Goal: Find contact information: Find contact information

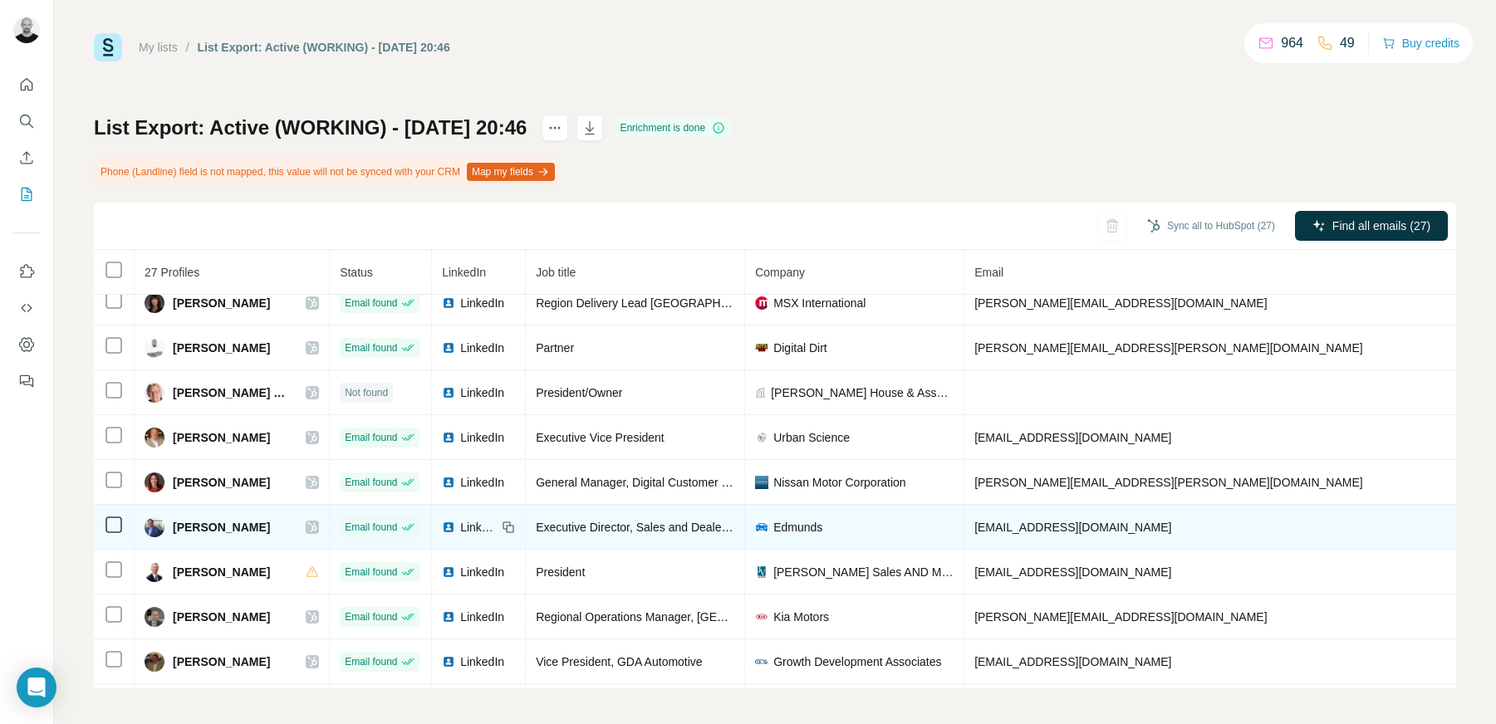
scroll to position [284, 0]
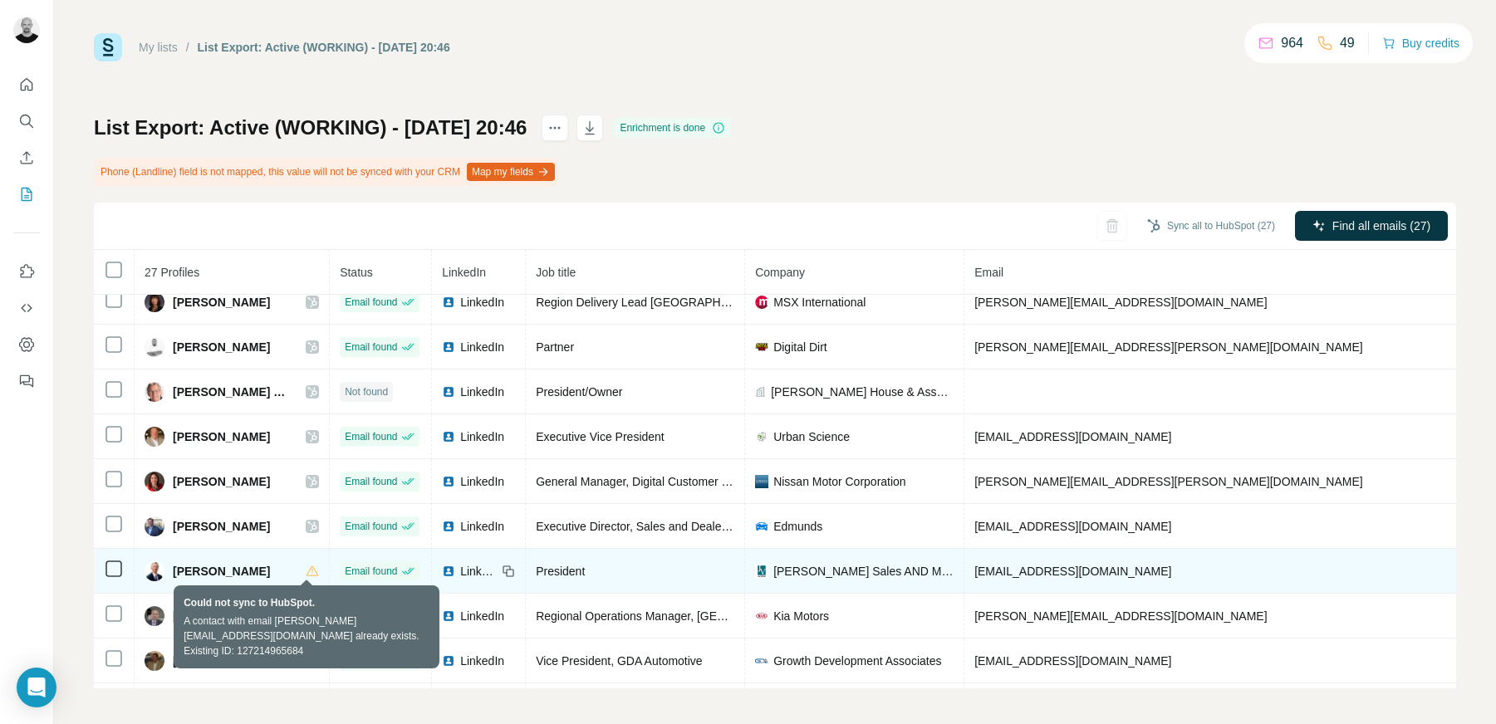
click at [312, 569] on icon at bounding box center [312, 570] width 1 height 5
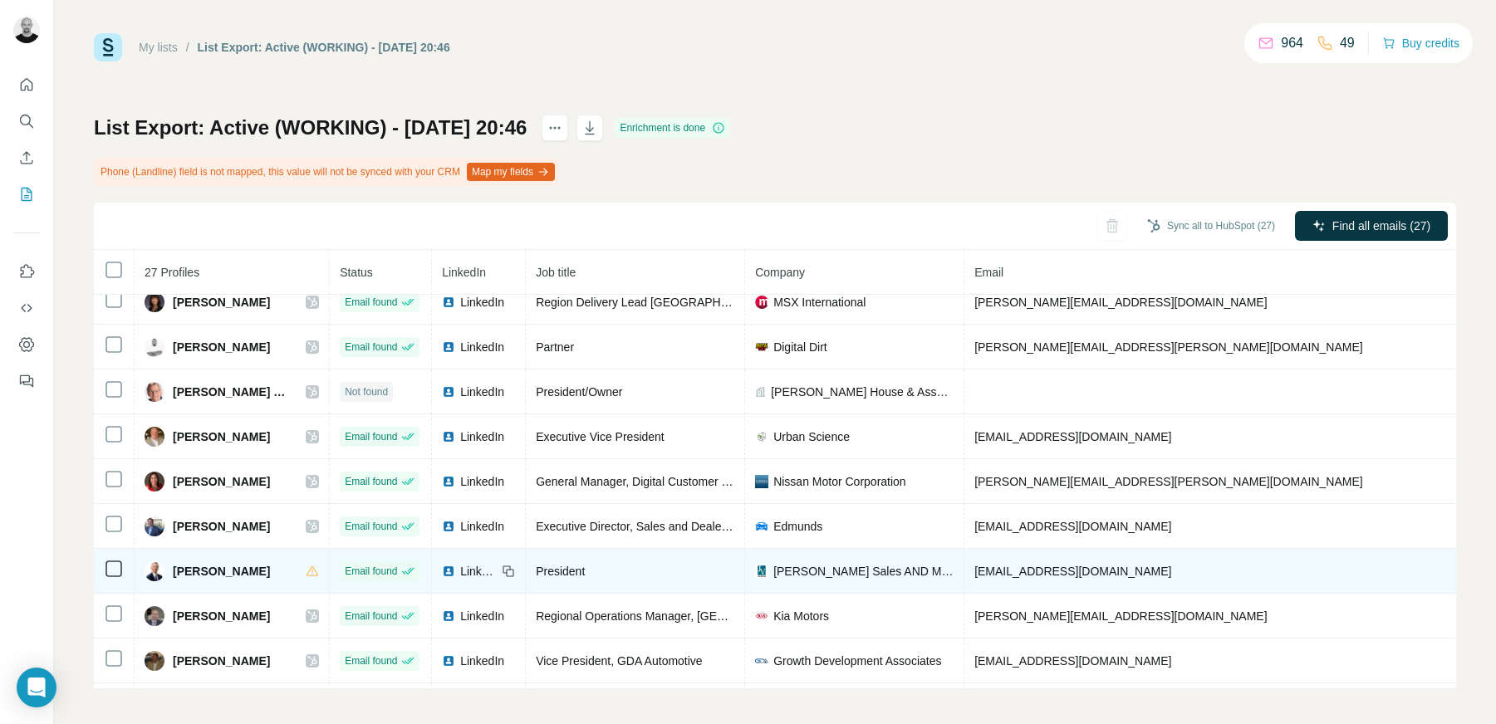
click at [460, 572] on span "LinkedIn" at bounding box center [478, 571] width 37 height 17
drag, startPoint x: 1106, startPoint y: 572, endPoint x: 967, endPoint y: 570, distance: 139.6
click at [967, 570] on td "[EMAIL_ADDRESS][DOMAIN_NAME]" at bounding box center [1215, 571] width 502 height 45
copy span "[EMAIL_ADDRESS][DOMAIN_NAME]"
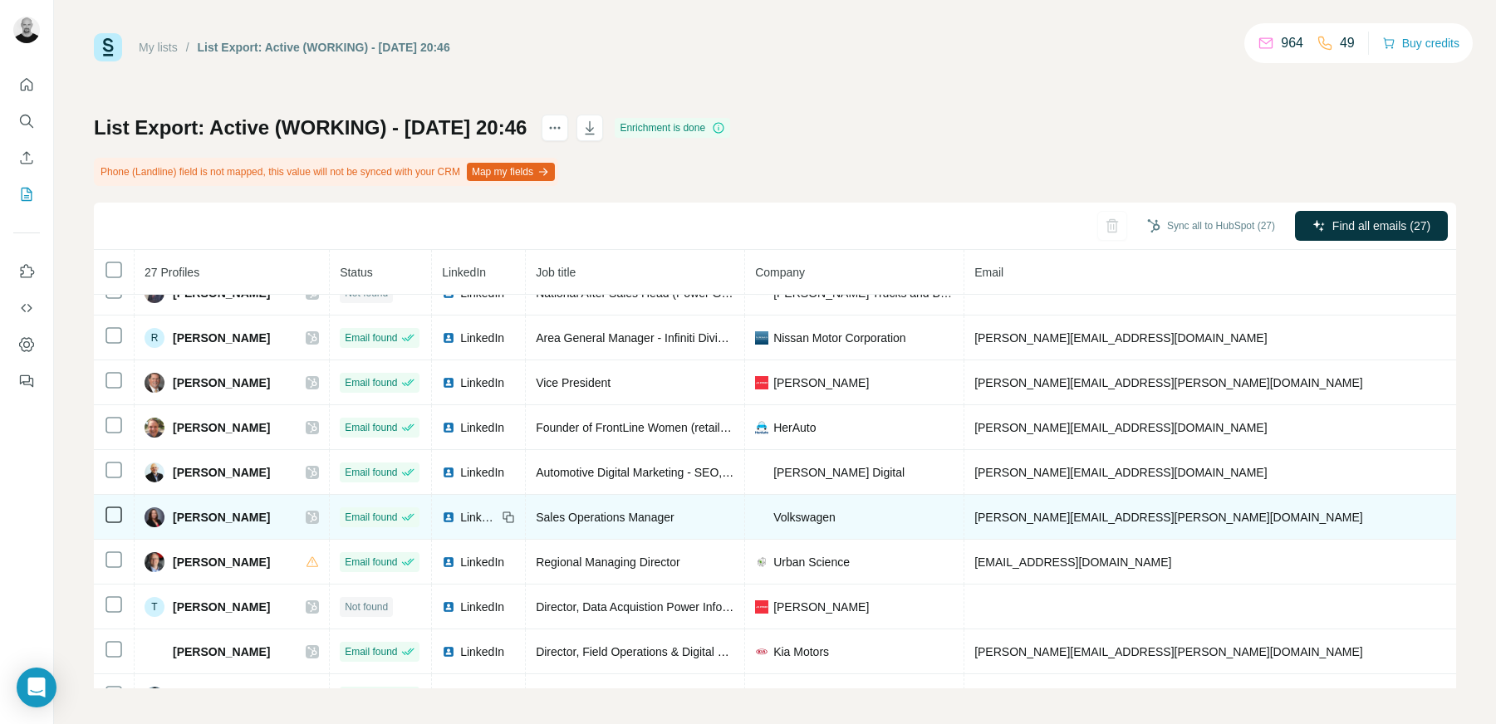
scroll to position [817, 0]
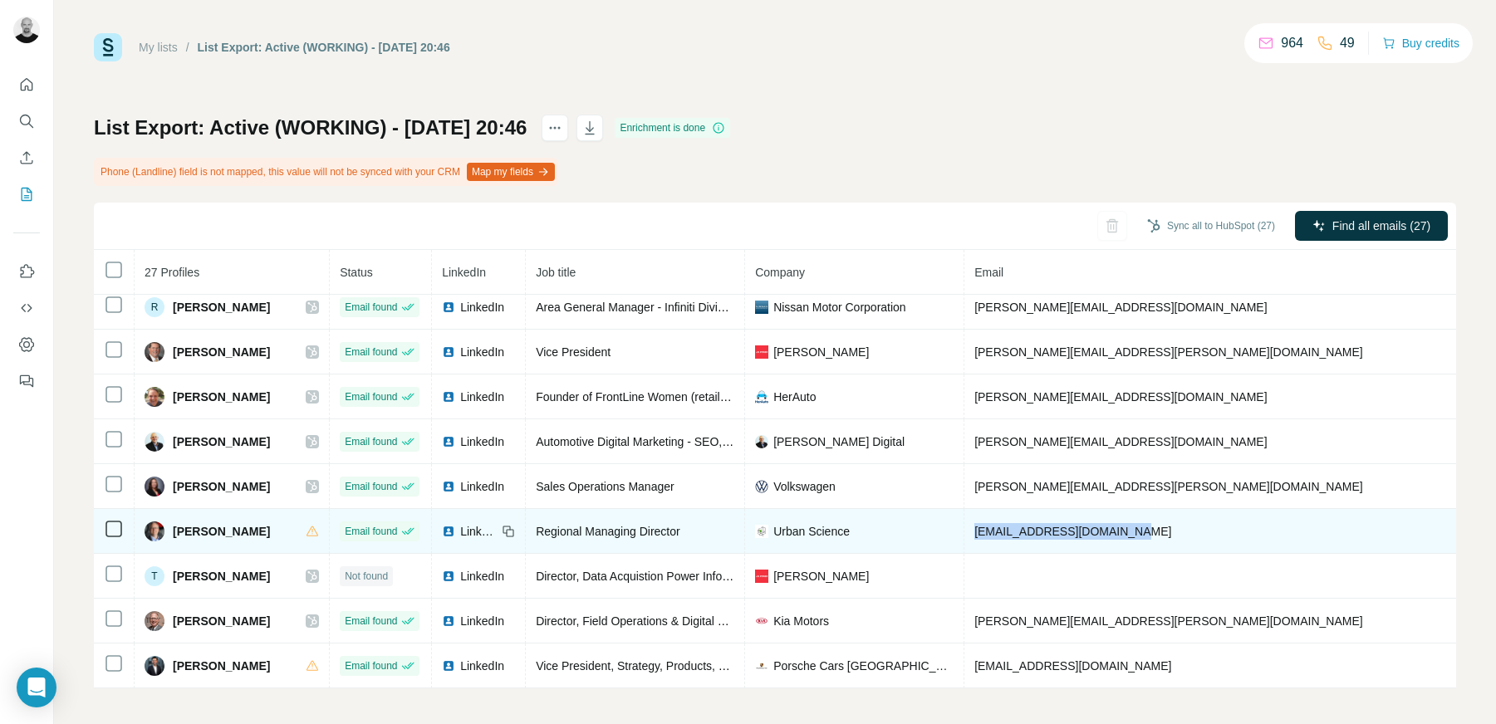
drag, startPoint x: 1110, startPoint y: 531, endPoint x: 967, endPoint y: 530, distance: 143.7
click at [967, 530] on td "[EMAIL_ADDRESS][DOMAIN_NAME]" at bounding box center [1215, 531] width 502 height 45
copy span "[EMAIL_ADDRESS][DOMAIN_NAME]"
click at [475, 536] on span "LinkedIn" at bounding box center [478, 531] width 37 height 17
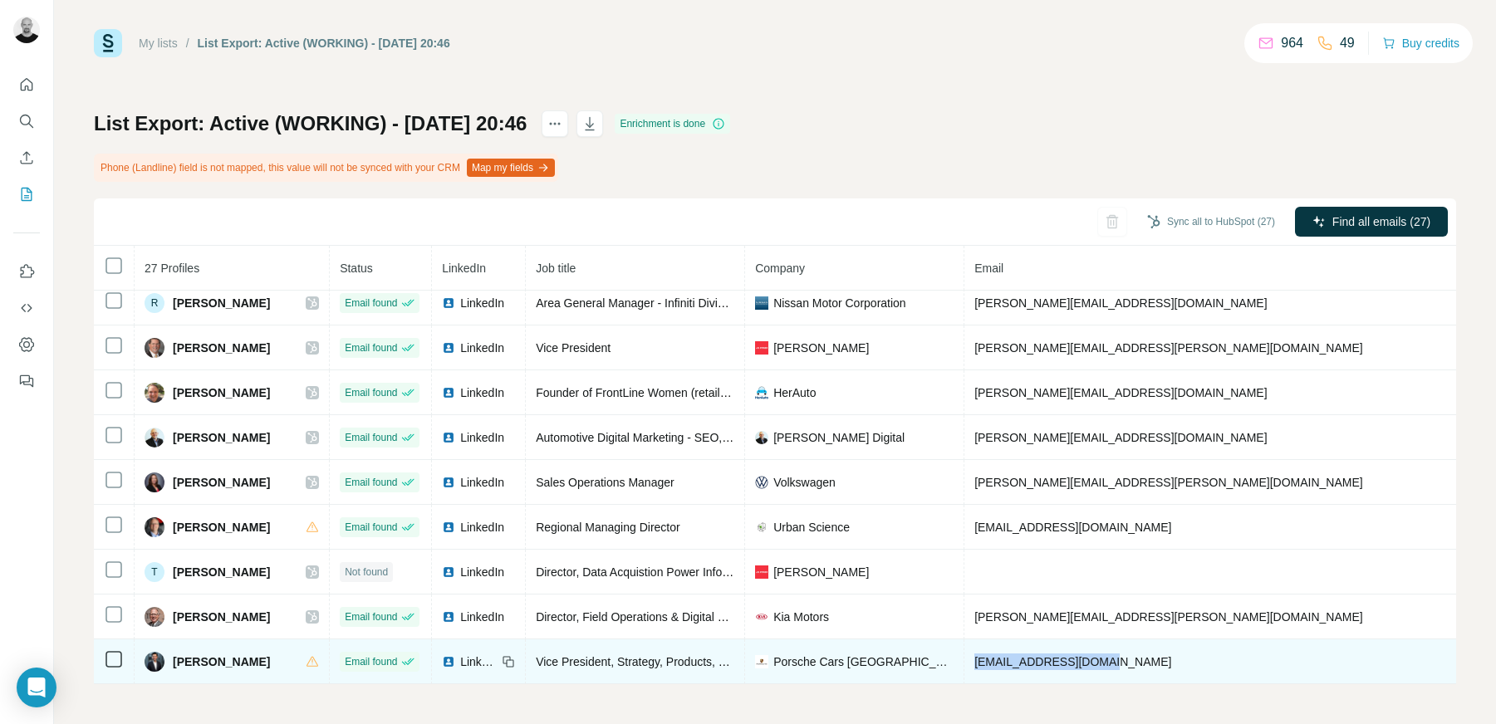
drag, startPoint x: 1106, startPoint y: 658, endPoint x: 969, endPoint y: 659, distance: 137.1
click at [969, 659] on td "[EMAIL_ADDRESS][DOMAIN_NAME]" at bounding box center [1215, 662] width 502 height 45
copy span "[EMAIL_ADDRESS][DOMAIN_NAME]"
click at [472, 659] on span "LinkedIn" at bounding box center [478, 662] width 37 height 17
drag, startPoint x: 1089, startPoint y: 659, endPoint x: 1098, endPoint y: 658, distance: 9.3
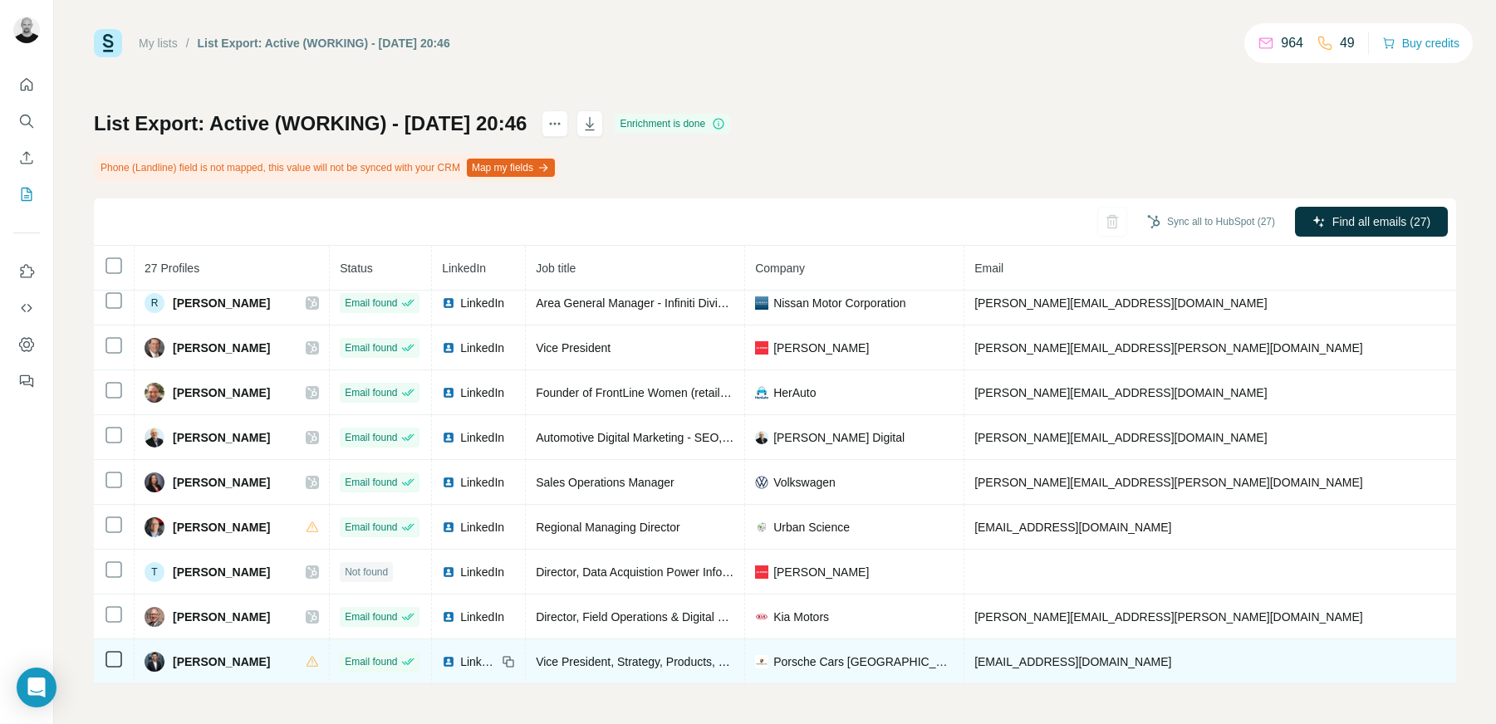
click at [1091, 659] on span "[EMAIL_ADDRESS][DOMAIN_NAME]" at bounding box center [1072, 661] width 197 height 13
drag, startPoint x: 1076, startPoint y: 658, endPoint x: 964, endPoint y: 658, distance: 112.1
click at [964, 657] on td "[EMAIL_ADDRESS][DOMAIN_NAME]" at bounding box center [1215, 662] width 502 height 45
copy span "[EMAIL_ADDRESS][DOMAIN_NAME]"
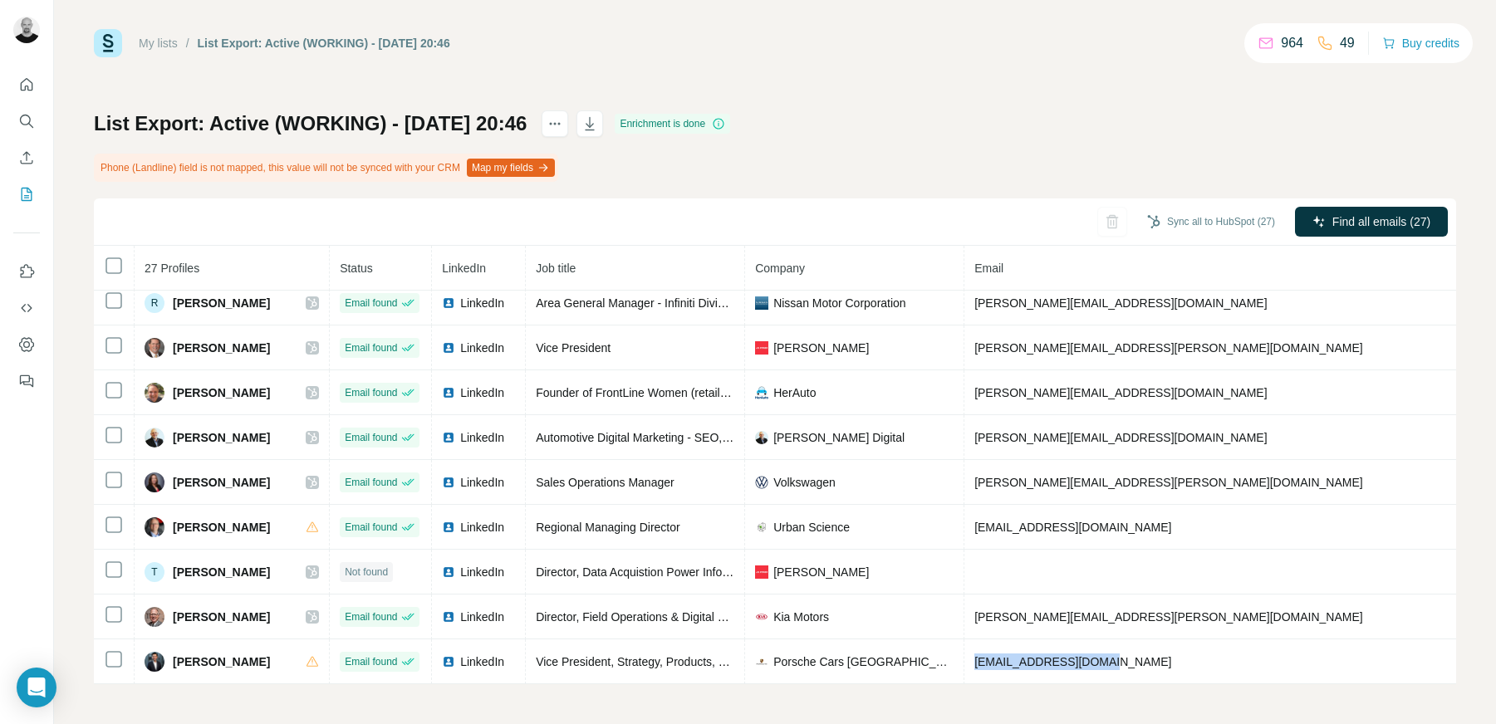
scroll to position [816, 0]
